Goal: Task Accomplishment & Management: Manage account settings

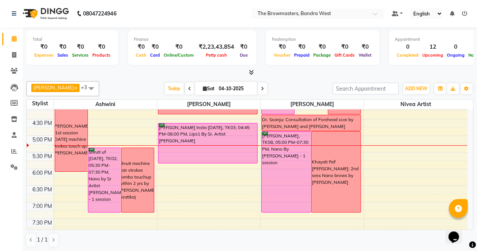
scroll to position [270, 0]
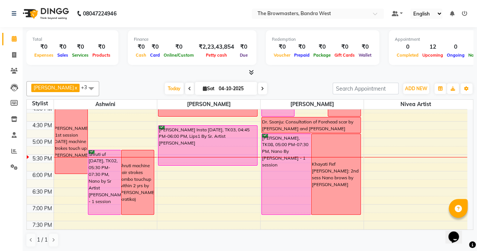
click at [227, 90] on input "04-10-2025" at bounding box center [235, 88] width 38 height 11
select select "10"
select select "2025"
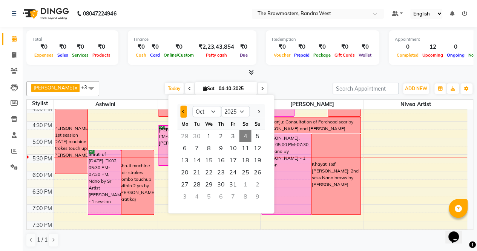
click at [185, 111] on span "Previous month" at bounding box center [183, 111] width 3 height 3
select select "8"
click at [246, 185] on span "30" at bounding box center [245, 184] width 12 height 12
type input "30-08-2025"
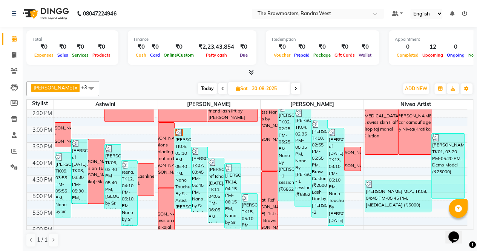
scroll to position [203, 0]
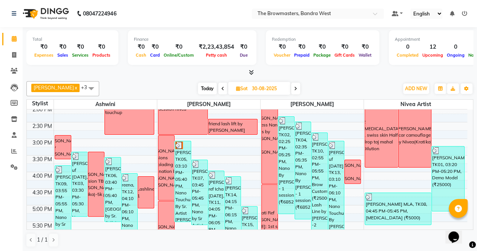
click at [308, 145] on div "[PERSON_NAME], TK04, 02:35 PM-05:35 PM, Nano By [PERSON_NAME] - 1 session (₹685…" at bounding box center [303, 170] width 16 height 97
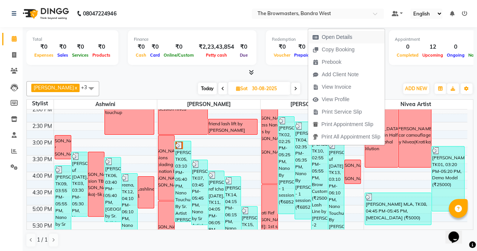
click at [332, 34] on span "Open Details" at bounding box center [337, 37] width 31 height 8
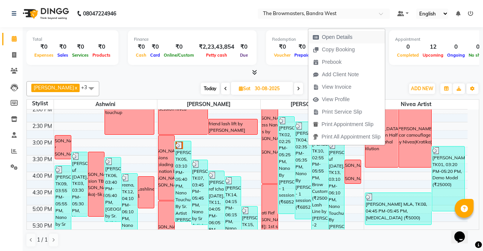
select select "3"
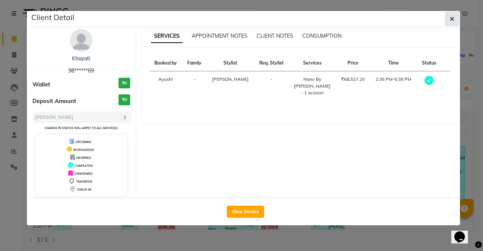
click at [450, 18] on icon "button" at bounding box center [451, 19] width 5 height 6
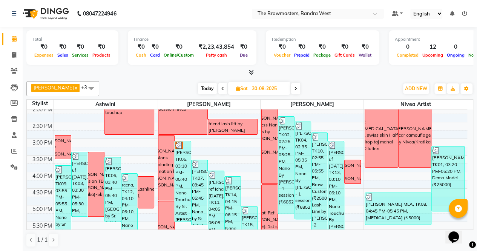
click at [300, 175] on div "[PERSON_NAME], TK04, 02:35 PM-05:35 PM, Nano By [PERSON_NAME] - 1 session (₹685…" at bounding box center [303, 170] width 16 height 97
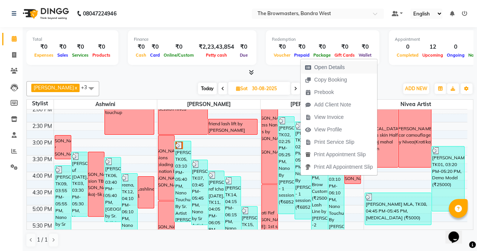
click at [333, 72] on span "Open Details" at bounding box center [325, 67] width 49 height 12
select select "3"
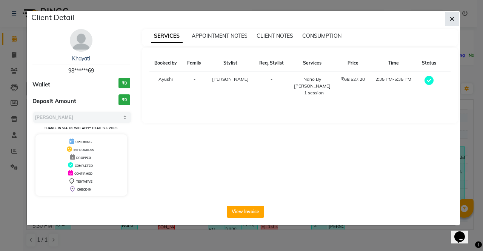
click at [452, 17] on icon "button" at bounding box center [451, 19] width 5 height 6
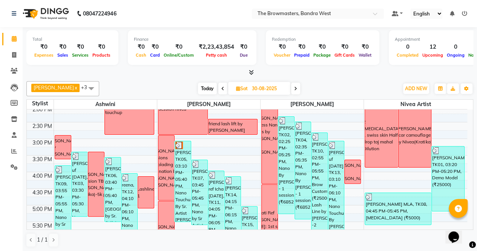
click at [268, 213] on div "Khayati Ref [PERSON_NAME] [DATE]: 1st sess Nano Brows by [PERSON_NAME], paid 5k…" at bounding box center [270, 232] width 38 height 47
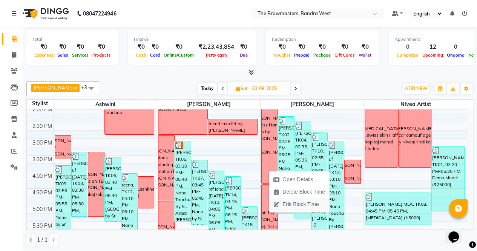
click at [291, 204] on span "Edit Block Time" at bounding box center [300, 204] width 36 height 8
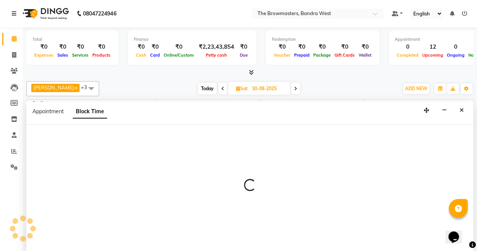
scroll to position [0, 0]
select select "64308"
select select "990"
select select "1170"
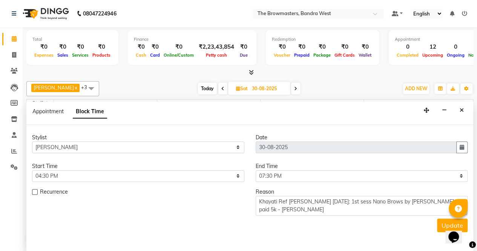
scroll to position [295, 0]
click at [462, 107] on icon "Close" at bounding box center [462, 109] width 4 height 5
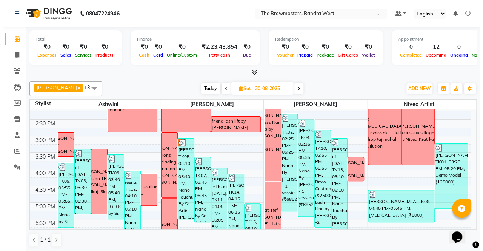
scroll to position [204, 0]
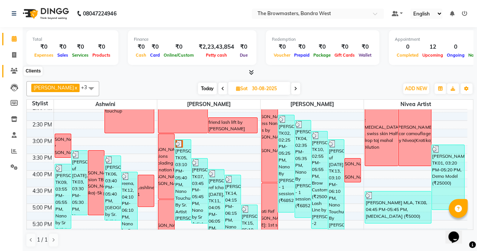
click at [15, 71] on icon at bounding box center [14, 71] width 7 height 6
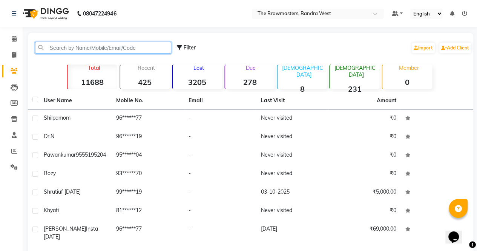
click at [136, 47] on input "text" at bounding box center [103, 48] width 136 height 12
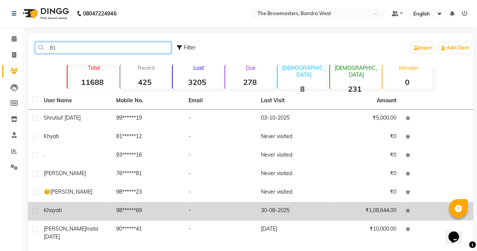
type input "81"
click at [92, 215] on td "Khayati" at bounding box center [75, 211] width 72 height 18
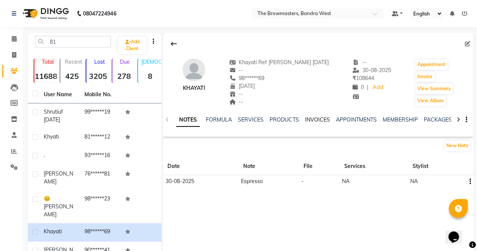
click at [313, 118] on link "INVOICES" at bounding box center [317, 119] width 25 height 7
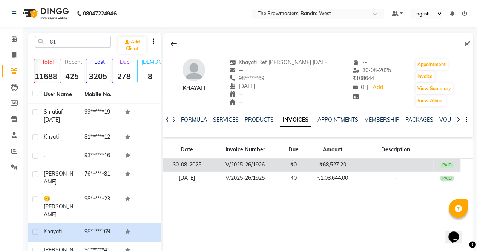
click at [190, 166] on td "30-08-2025" at bounding box center [187, 164] width 48 height 13
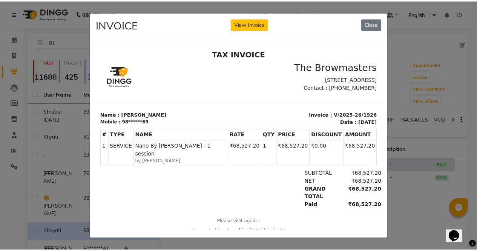
scroll to position [6, 0]
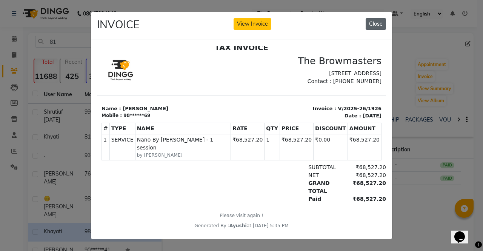
click at [375, 21] on button "Close" at bounding box center [375, 24] width 20 height 12
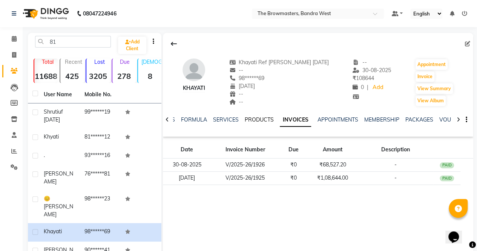
click at [261, 118] on link "PRODUCTS" at bounding box center [259, 119] width 29 height 7
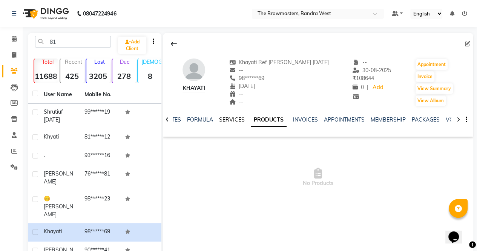
click at [225, 121] on link "SERVICES" at bounding box center [232, 119] width 26 height 7
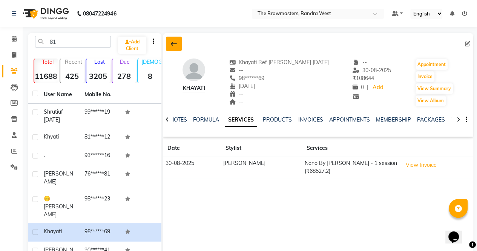
click at [175, 45] on icon at bounding box center [174, 44] width 6 height 6
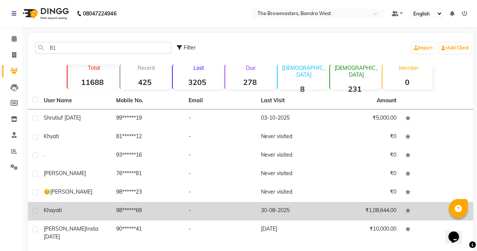
click at [126, 212] on td "98******69" at bounding box center [148, 211] width 72 height 18
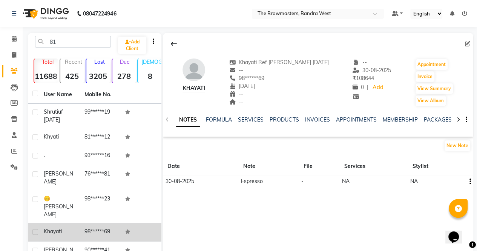
click at [68, 227] on div "Khayati" at bounding box center [60, 231] width 32 height 8
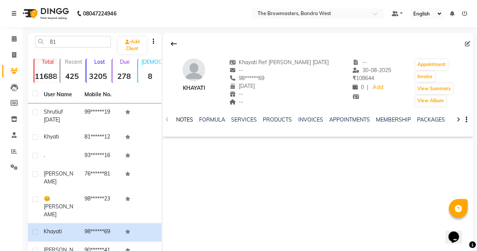
click at [186, 120] on link "NOTES" at bounding box center [184, 119] width 17 height 7
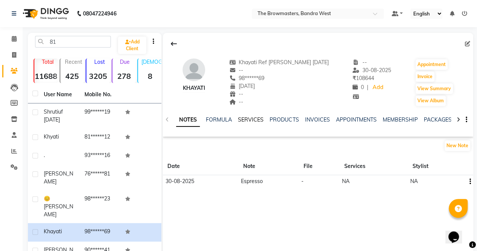
click at [261, 119] on link "SERVICES" at bounding box center [251, 119] width 26 height 7
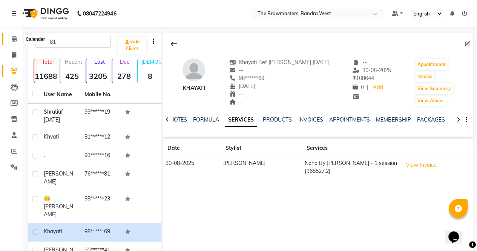
click at [14, 38] on icon at bounding box center [14, 39] width 5 height 6
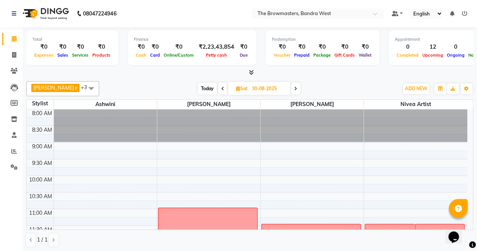
click at [205, 92] on span "Today" at bounding box center [207, 89] width 19 height 12
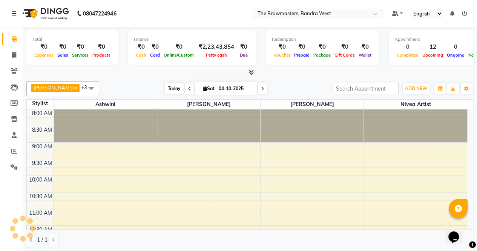
scroll to position [295, 0]
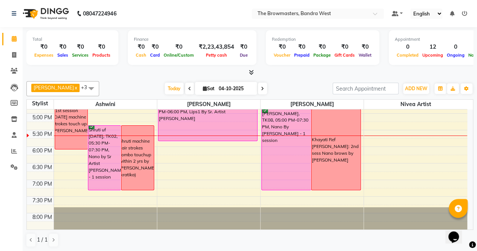
click at [264, 89] on icon at bounding box center [262, 88] width 3 height 5
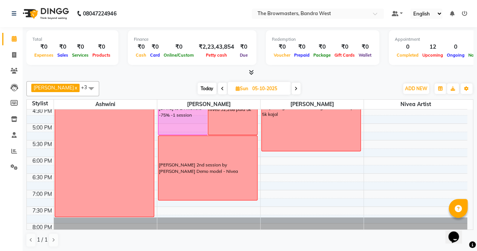
scroll to position [287, 0]
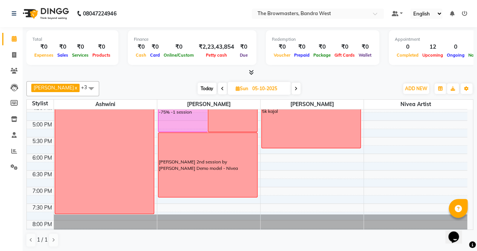
click at [210, 89] on span "Today" at bounding box center [207, 89] width 19 height 12
type input "04-10-2025"
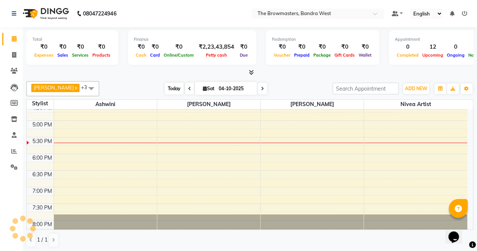
scroll to position [295, 0]
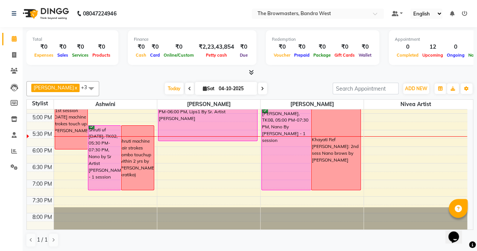
click at [216, 86] on span "Sat" at bounding box center [208, 89] width 15 height 6
select select "10"
select select "2025"
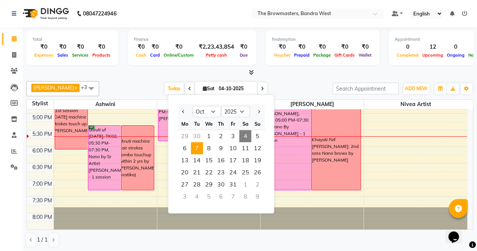
click at [200, 145] on span "7" at bounding box center [197, 148] width 12 height 12
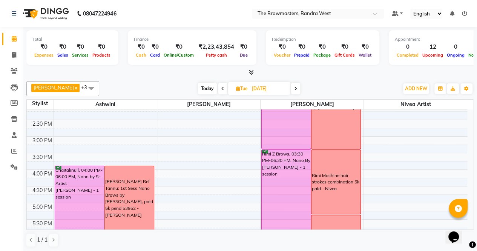
scroll to position [212, 0]
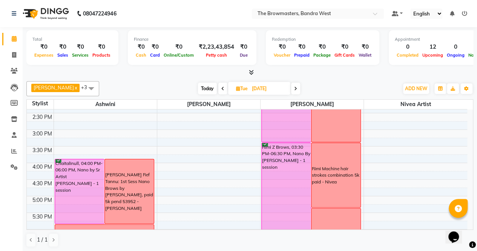
drag, startPoint x: 206, startPoint y: 81, endPoint x: 208, endPoint y: 89, distance: 7.4
click at [208, 89] on div "Ashmeey Singghai x Ashwini x Roshani x Nivea Artist x +3 Select All Ashmeey Sin…" at bounding box center [249, 88] width 447 height 15
click at [208, 89] on span "Today" at bounding box center [207, 89] width 19 height 12
type input "04-10-2025"
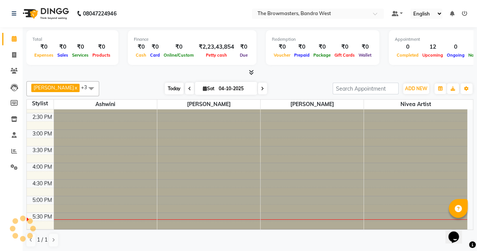
scroll to position [295, 0]
